Goal: Contribute content: Add original content to the website for others to see

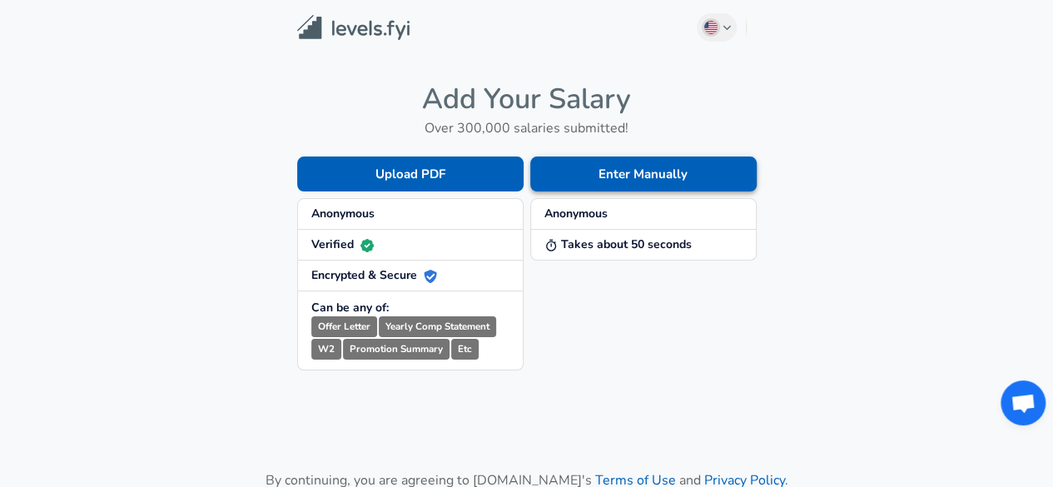
click at [601, 176] on button "Enter Manually" at bounding box center [643, 174] width 226 height 35
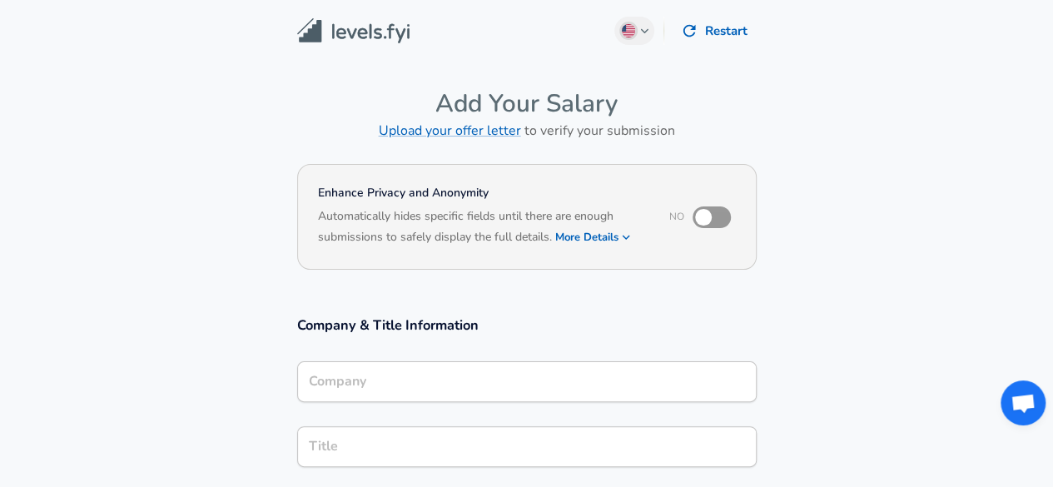
click at [484, 384] on input "Company" at bounding box center [527, 382] width 445 height 26
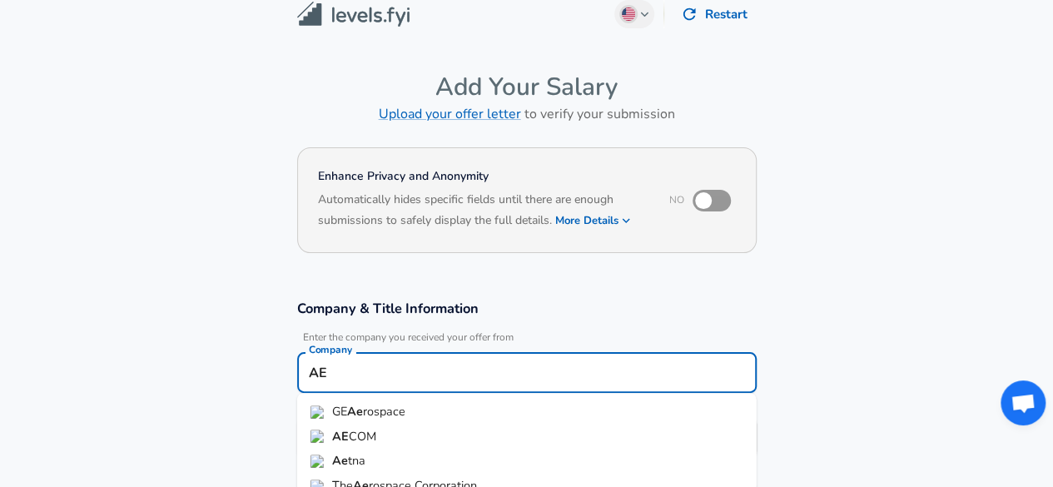
click at [419, 433] on li "AE COM" at bounding box center [527, 437] width 460 height 25
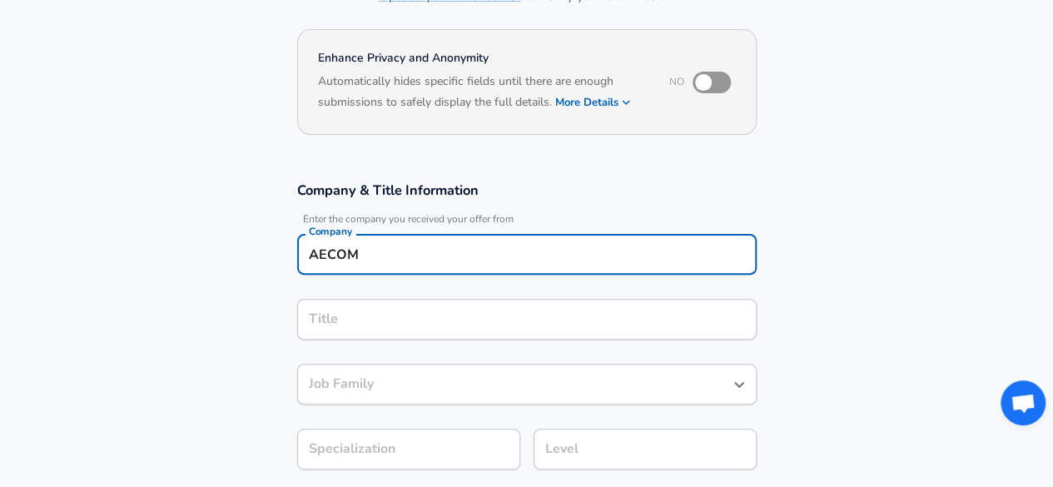
type input "AECOM"
click at [455, 329] on div "Title" at bounding box center [527, 319] width 460 height 41
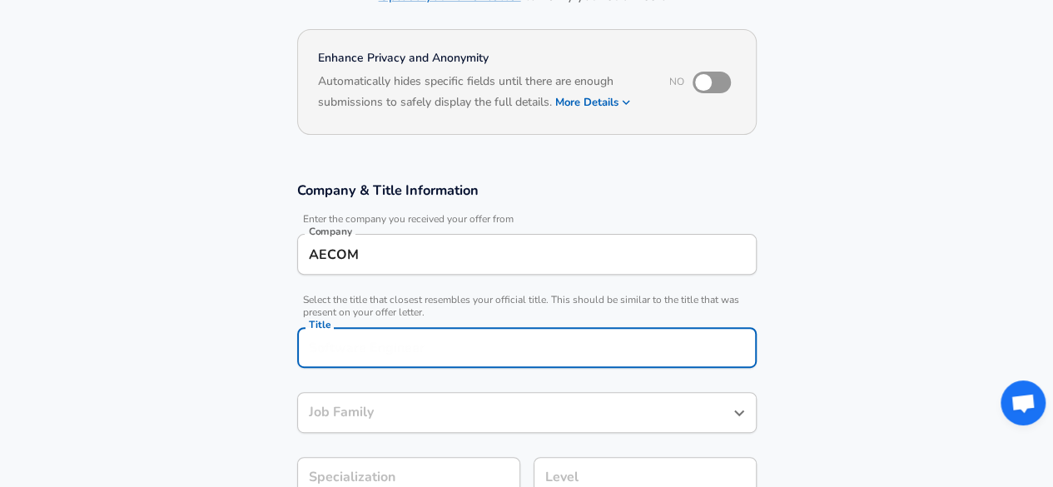
scroll to position [168, 0]
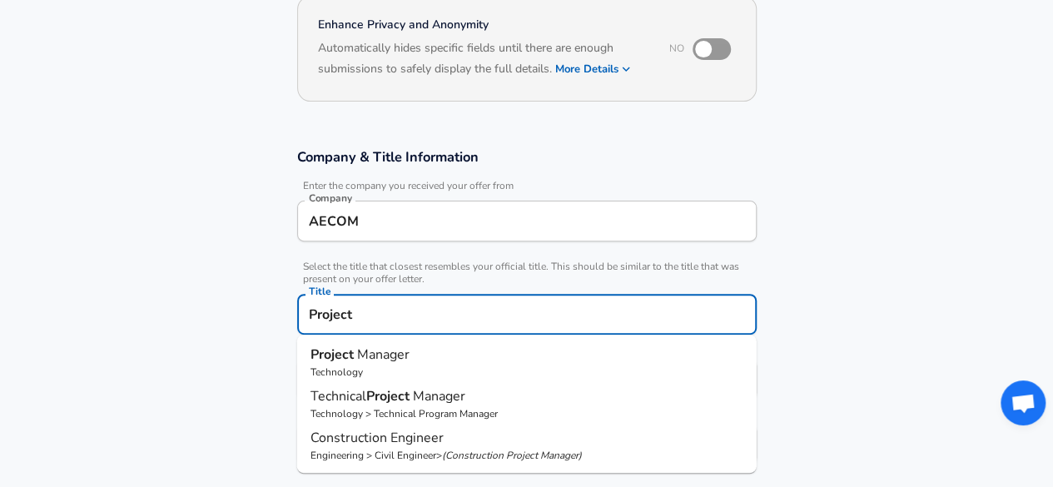
click at [443, 352] on p "Project Manager" at bounding box center [527, 355] width 433 height 20
type input "Project Manager"
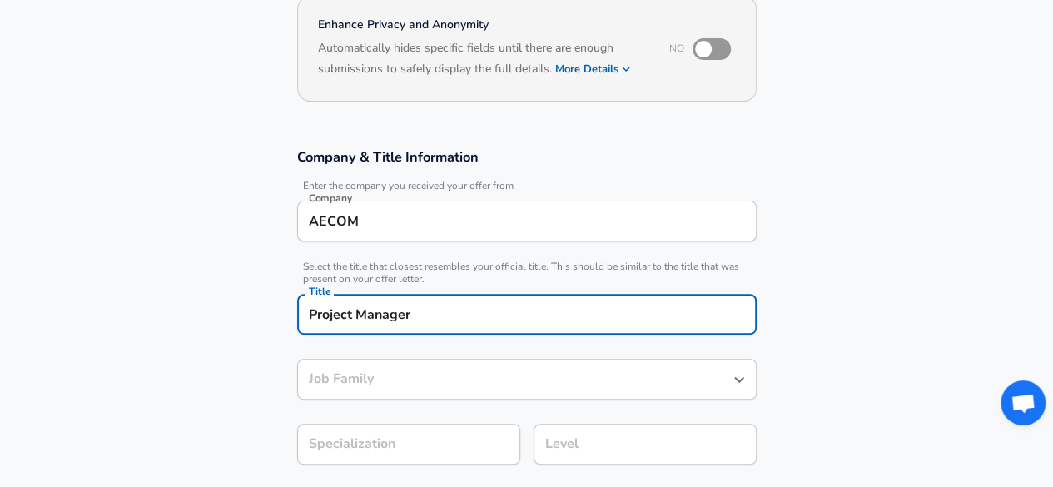
type input "Project Manager"
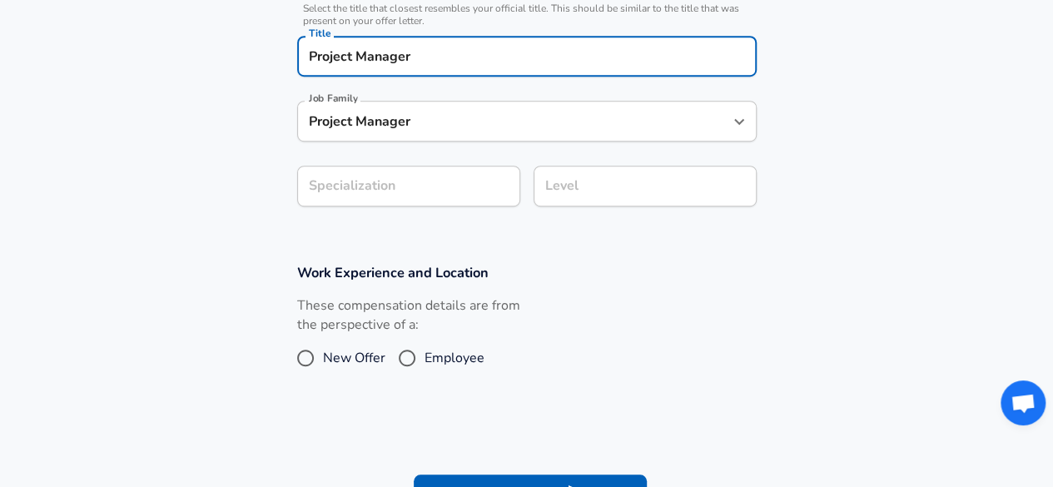
type input "Project Manager"
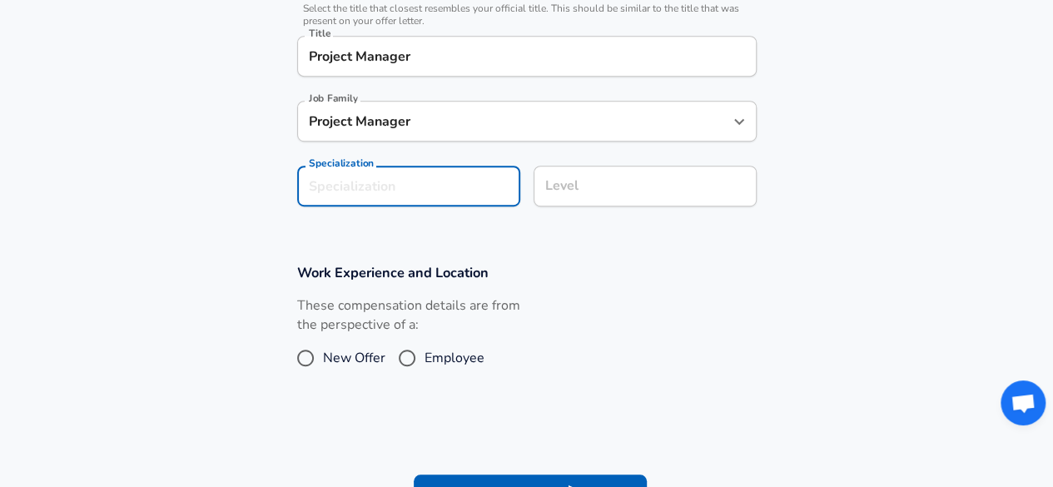
scroll to position [476, 0]
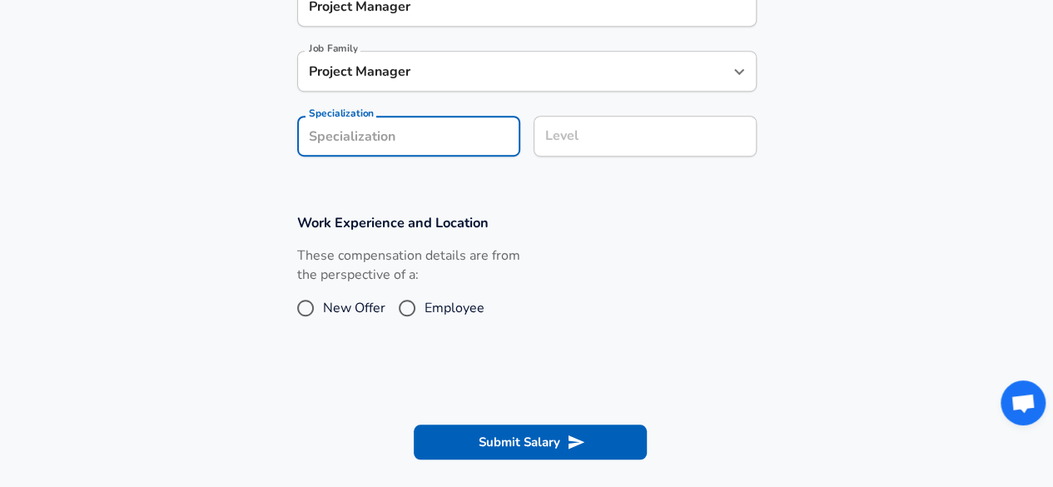
click at [456, 199] on form "Enhance Privacy and Anonymity No Automatically hides specific fields until ther…" at bounding box center [526, 84] width 1053 height 803
click at [634, 118] on div "Level" at bounding box center [645, 136] width 223 height 41
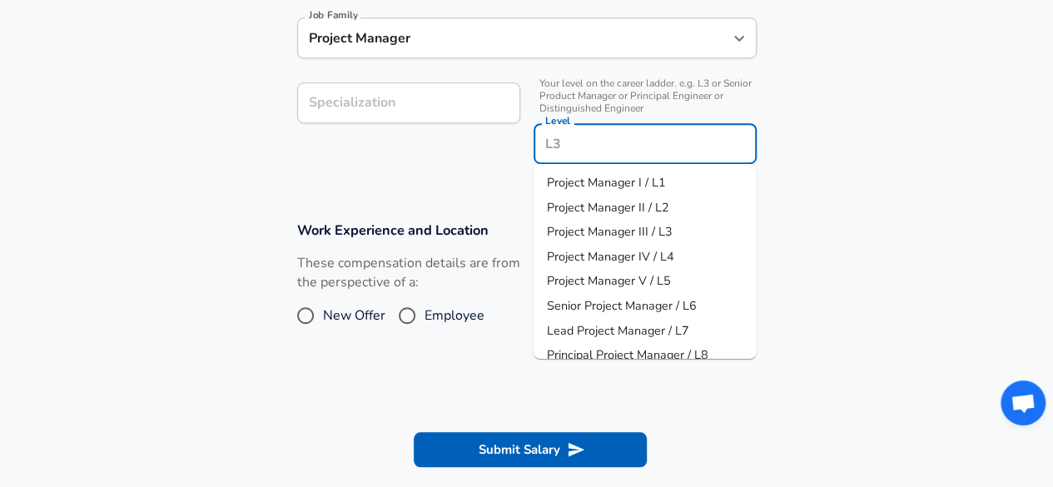
click at [697, 197] on li "Project Manager II / L2" at bounding box center [645, 207] width 223 height 25
type input "Project Manager II / L2"
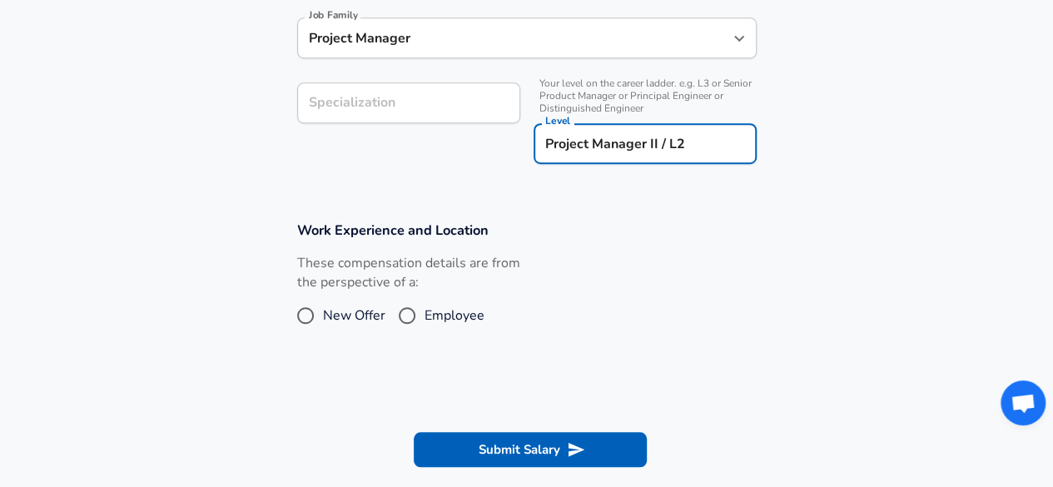
click at [454, 319] on span "Employee" at bounding box center [455, 316] width 60 height 20
click at [425, 319] on input "Employee" at bounding box center [407, 315] width 35 height 27
radio input "true"
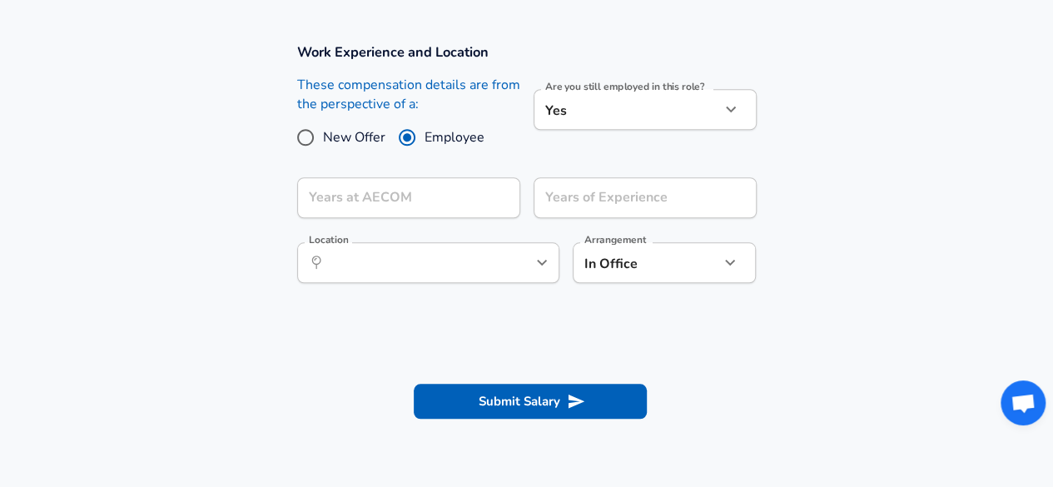
scroll to position [708, 0]
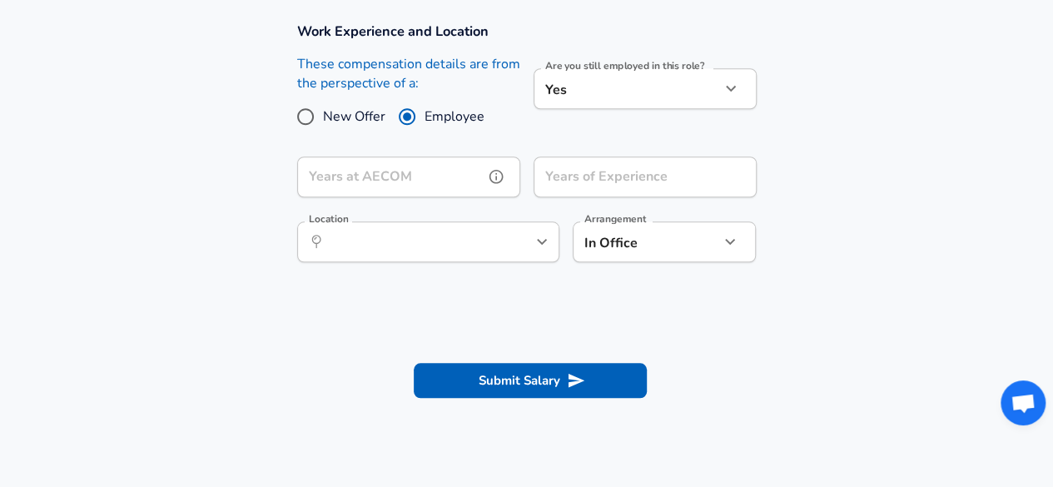
click at [413, 179] on input "Years at AECOM" at bounding box center [390, 177] width 186 height 41
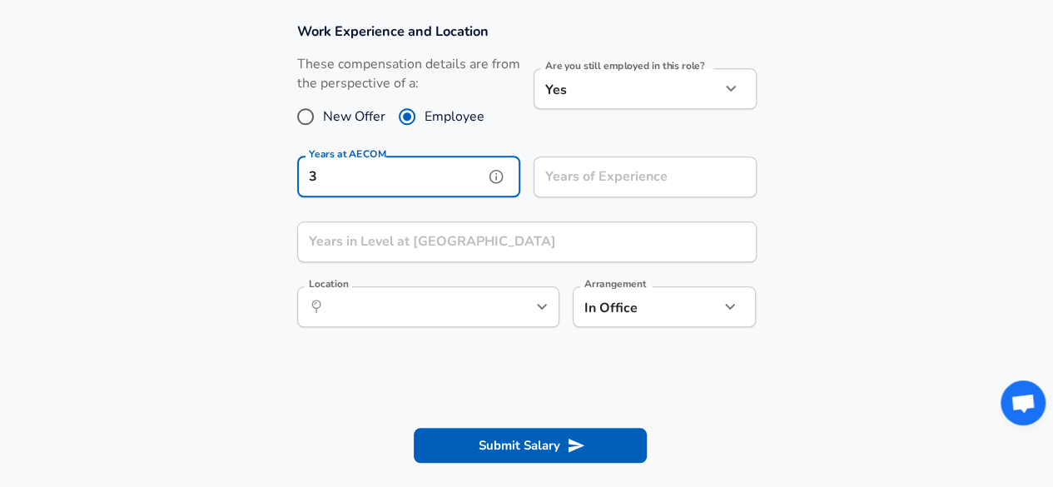
type input "3"
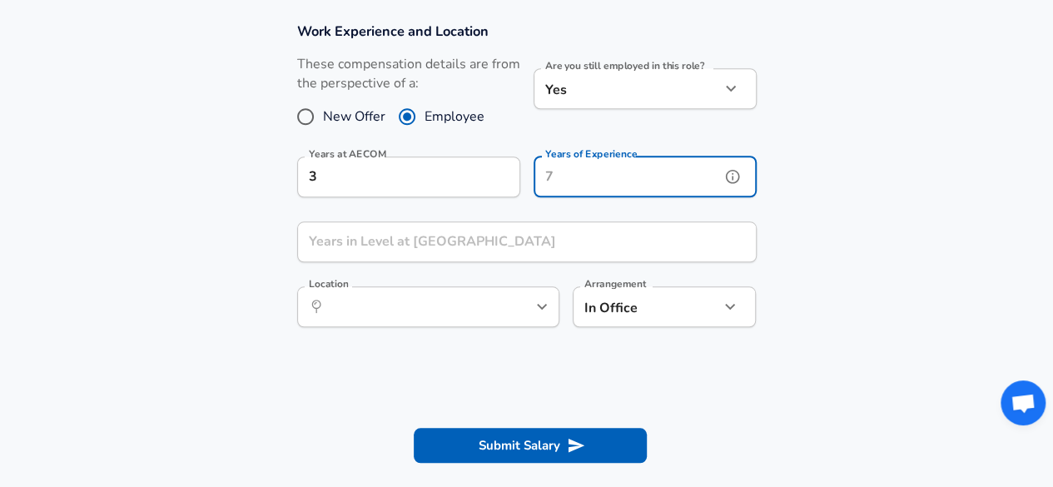
click at [604, 181] on input "Years of Experience" at bounding box center [627, 177] width 186 height 41
type input "7"
click at [549, 227] on input "Years in Level at [GEOGRAPHIC_DATA]" at bounding box center [508, 241] width 423 height 41
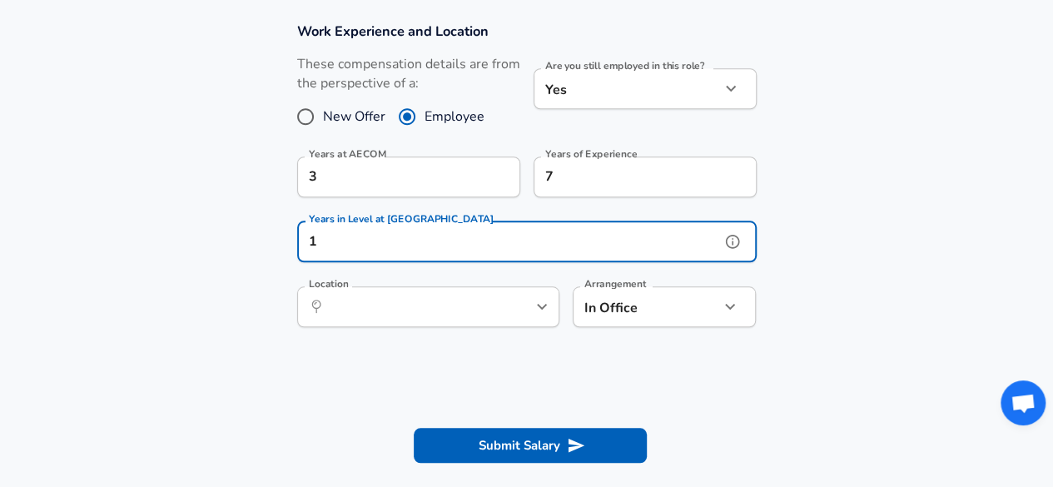
click at [495, 301] on div "​ Location" at bounding box center [428, 306] width 262 height 41
type input "1"
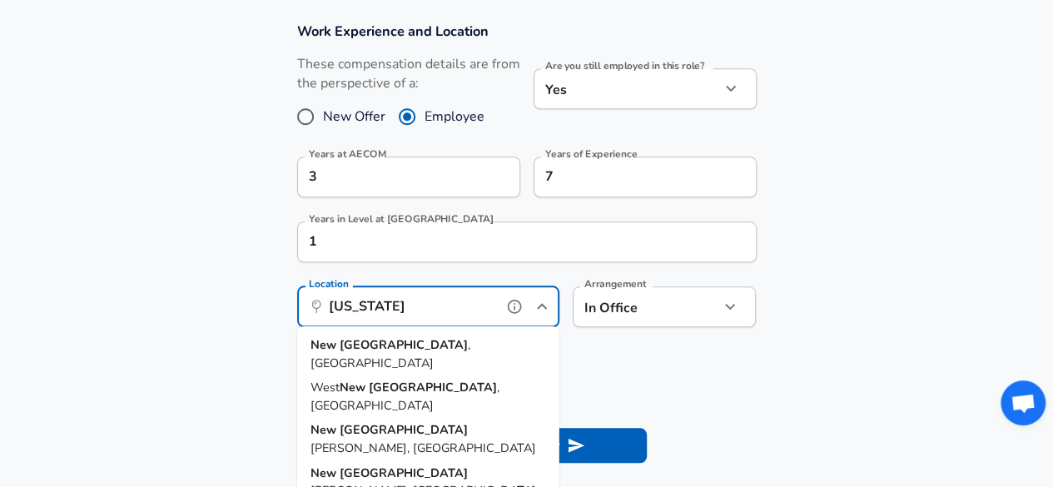
click at [430, 354] on li "[GEOGRAPHIC_DATA] , [GEOGRAPHIC_DATA]" at bounding box center [428, 354] width 262 height 42
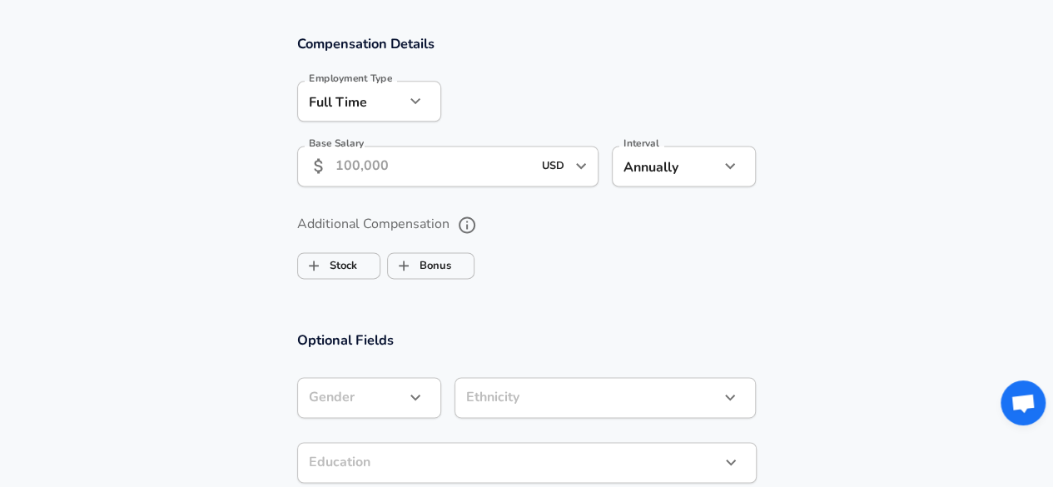
scroll to position [1058, 0]
type input "[US_STATE], [GEOGRAPHIC_DATA]"
click at [494, 167] on input "Base Salary" at bounding box center [433, 165] width 197 height 41
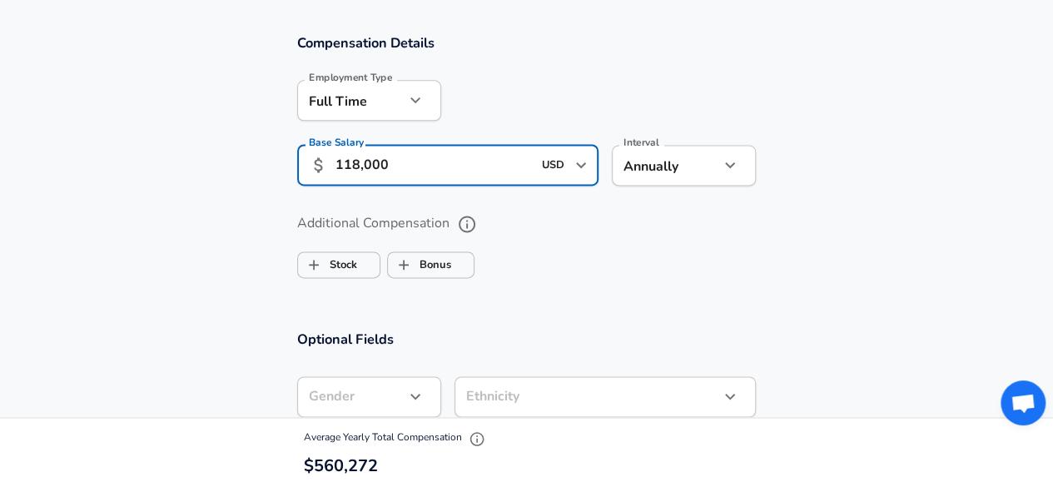
type input "118,000"
click at [695, 265] on ul "Stock Bonus" at bounding box center [527, 261] width 460 height 33
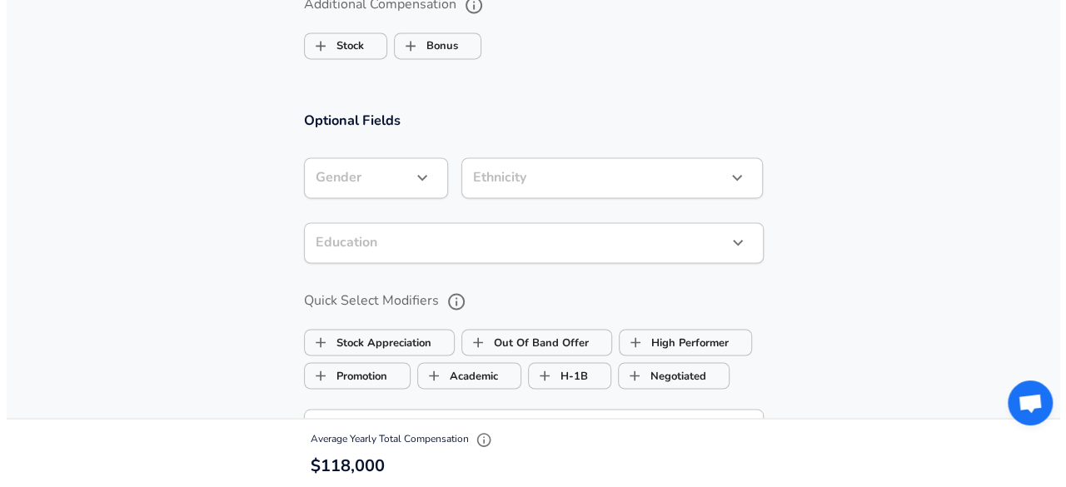
scroll to position [1590, 0]
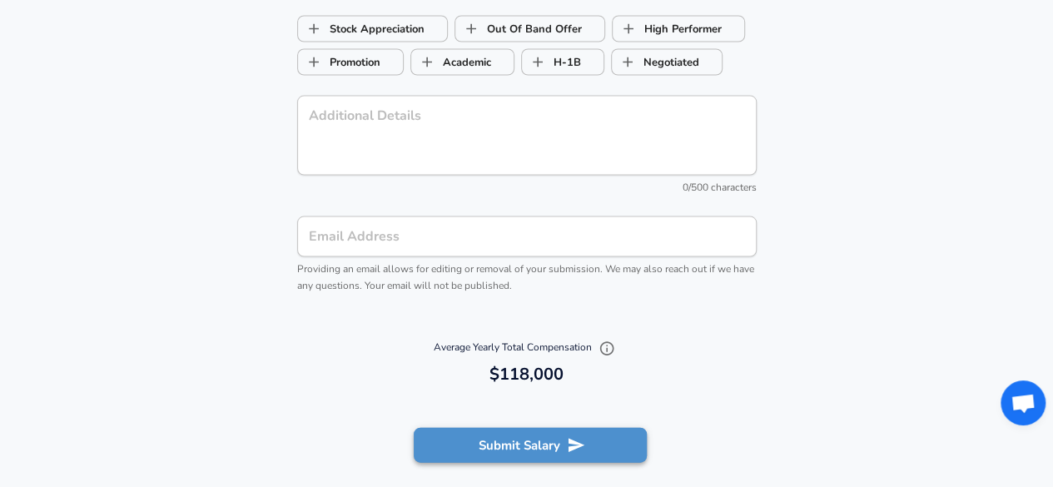
click at [528, 443] on button "Submit Salary" at bounding box center [530, 445] width 233 height 35
